Goal: Task Accomplishment & Management: Use online tool/utility

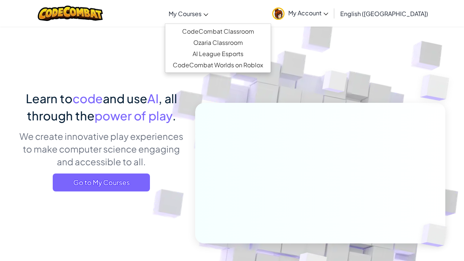
click at [208, 13] on icon at bounding box center [206, 14] width 5 height 3
click at [228, 31] on link "CodeCombat Classroom" at bounding box center [218, 31] width 106 height 11
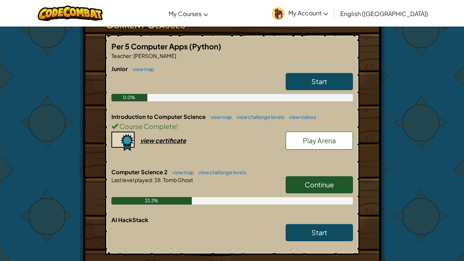
scroll to position [140, 0]
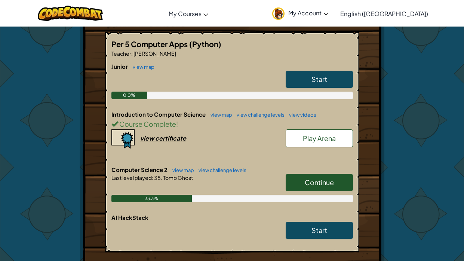
click at [324, 181] on span "Continue" at bounding box center [319, 182] width 29 height 9
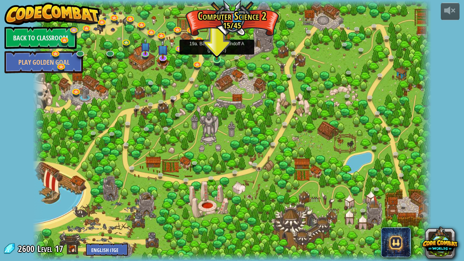
click at [220, 53] on img at bounding box center [217, 48] width 10 height 22
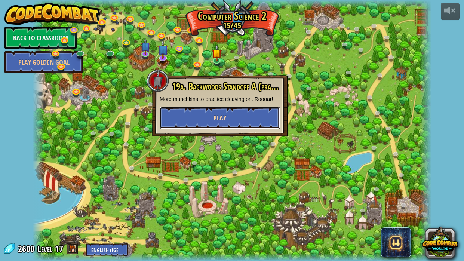
click at [240, 116] on button "Play" at bounding box center [220, 118] width 120 height 22
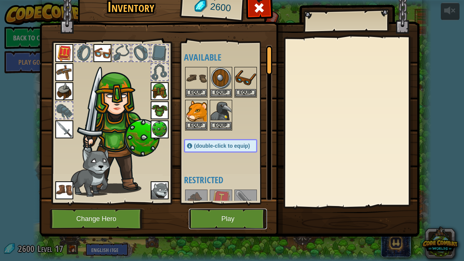
click at [226, 217] on button "Play" at bounding box center [228, 219] width 78 height 21
